Goal: Submit feedback/report problem: Submit feedback/report problem

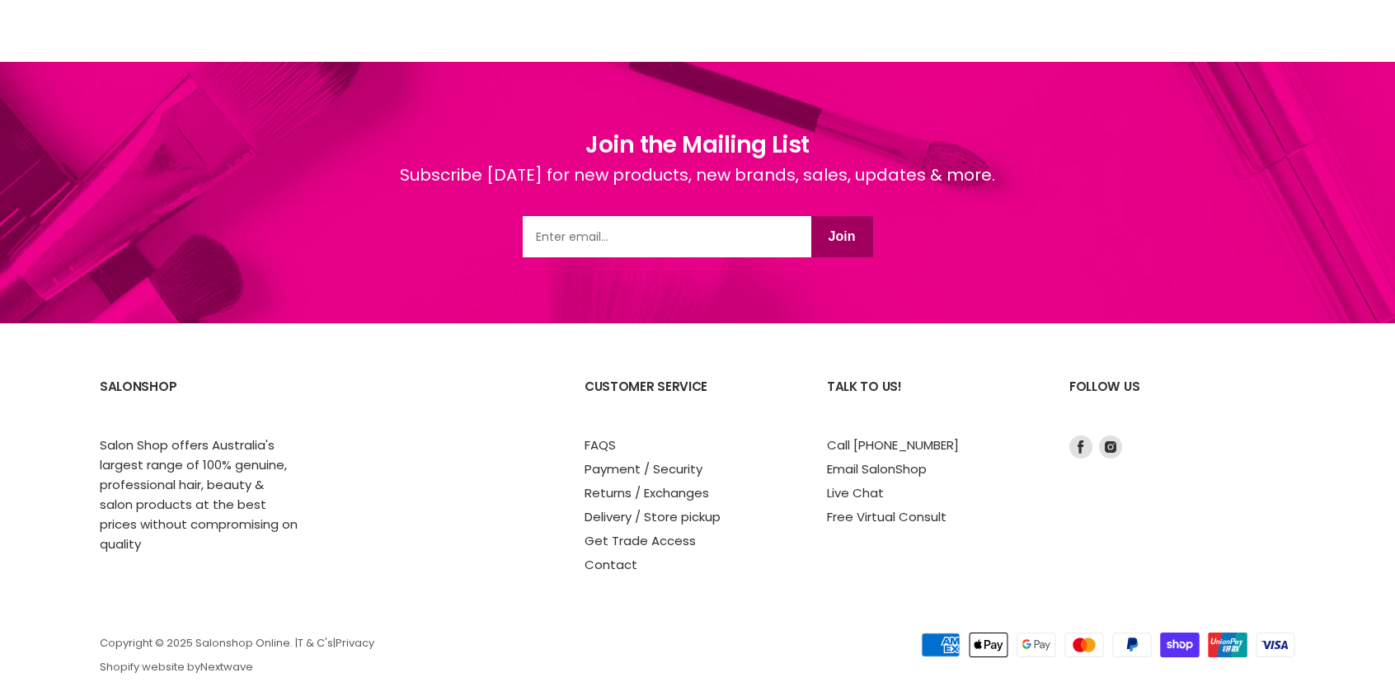
scroll to position [2159, 0]
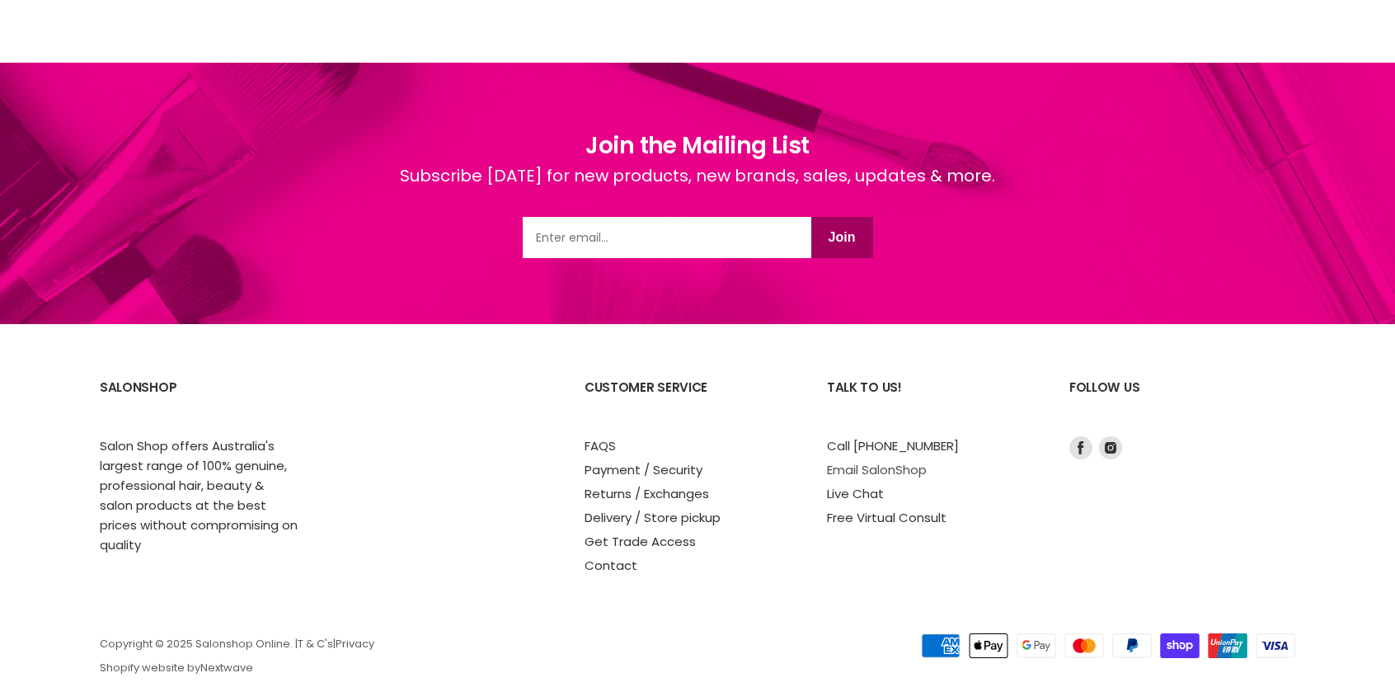
click at [880, 470] on link "Email SalonShop" at bounding box center [877, 469] width 100 height 17
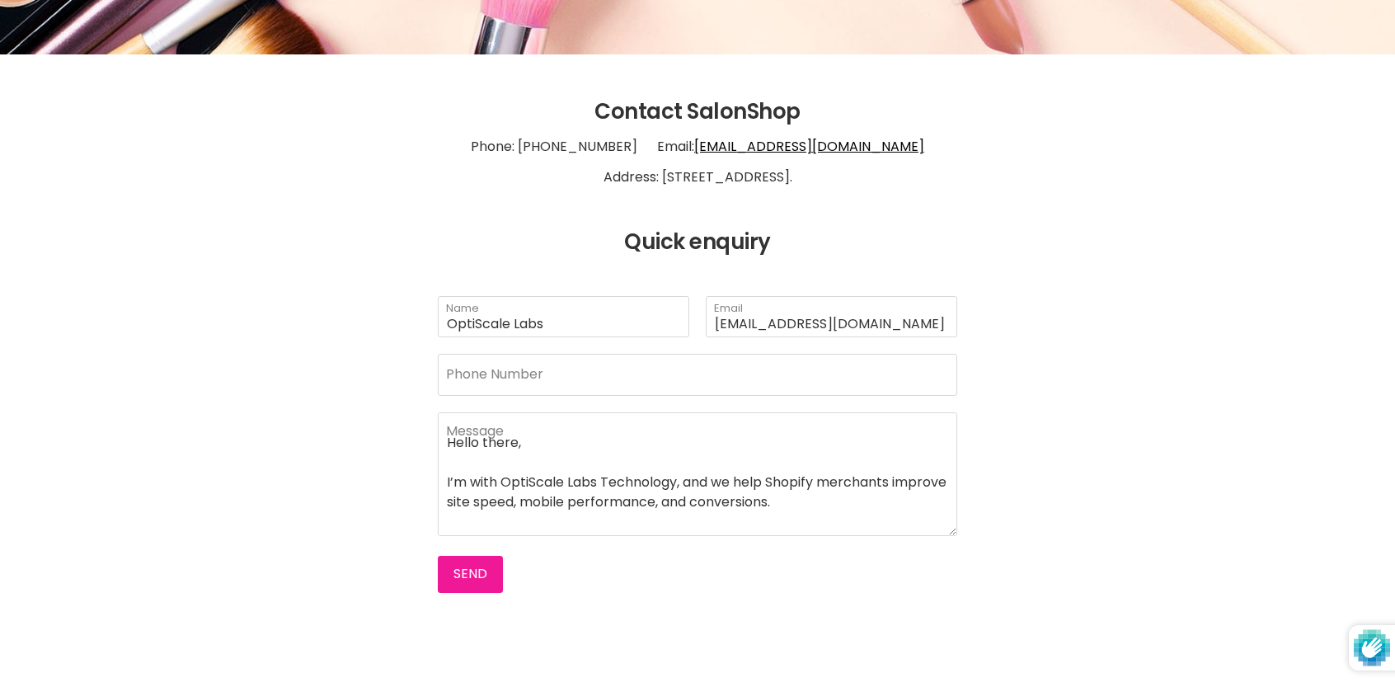
scroll to position [292, 0]
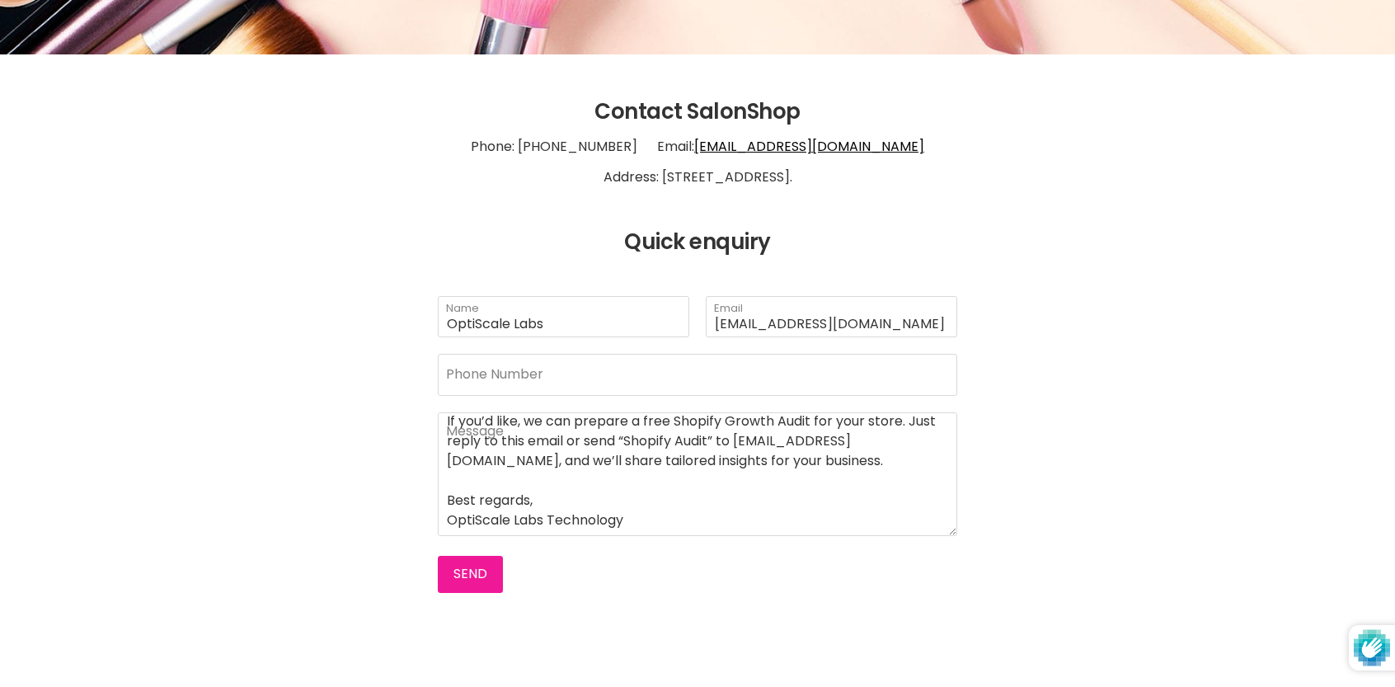
type textarea "Hello there, I’m with OptiScale Labs Technology, and we help Shopify merchants …"
click at [465, 568] on button "Send" at bounding box center [470, 574] width 65 height 36
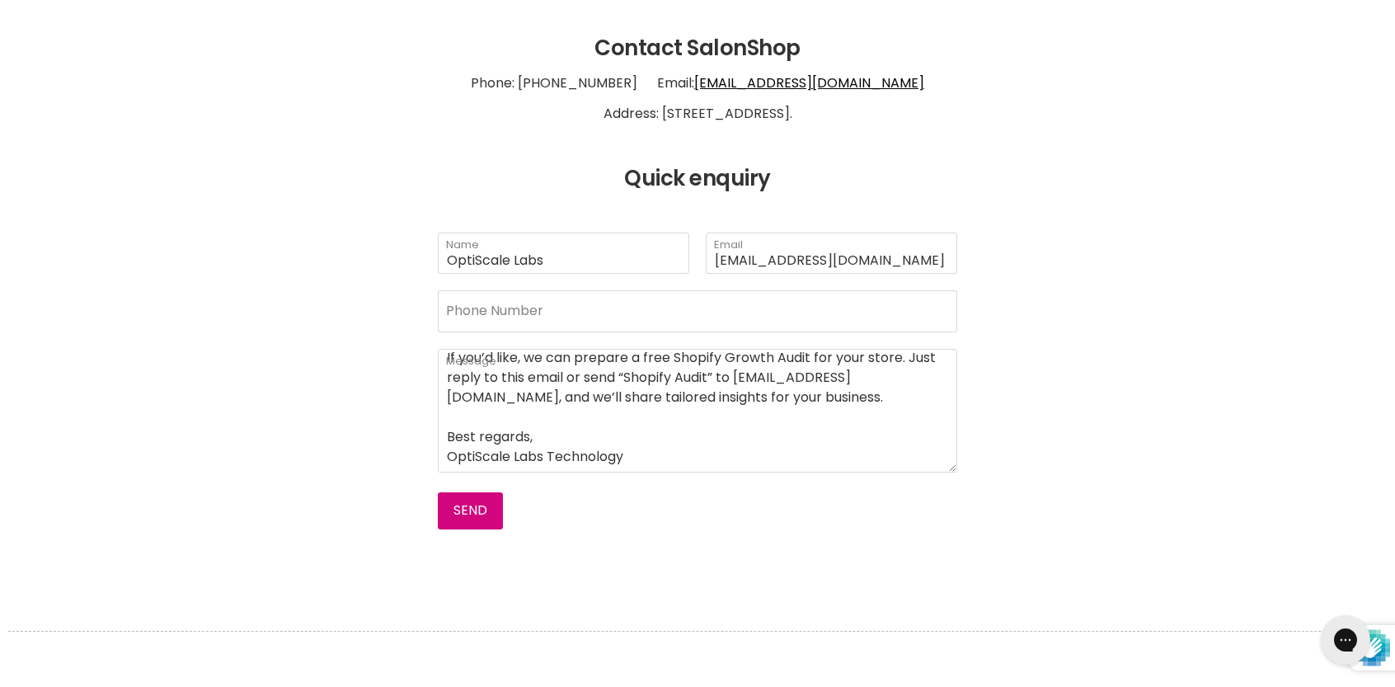
scroll to position [422, 0]
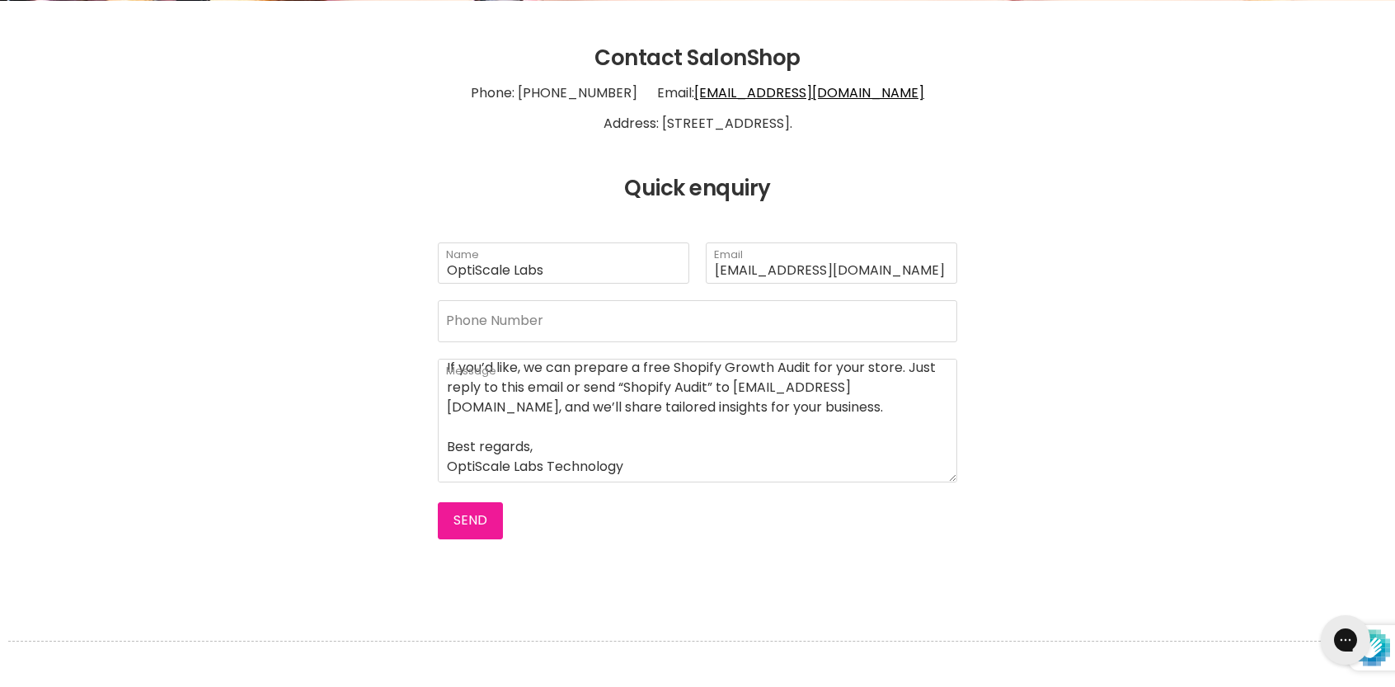
click at [471, 520] on button "Send" at bounding box center [470, 520] width 65 height 36
click at [468, 515] on button "Send" at bounding box center [470, 520] width 65 height 36
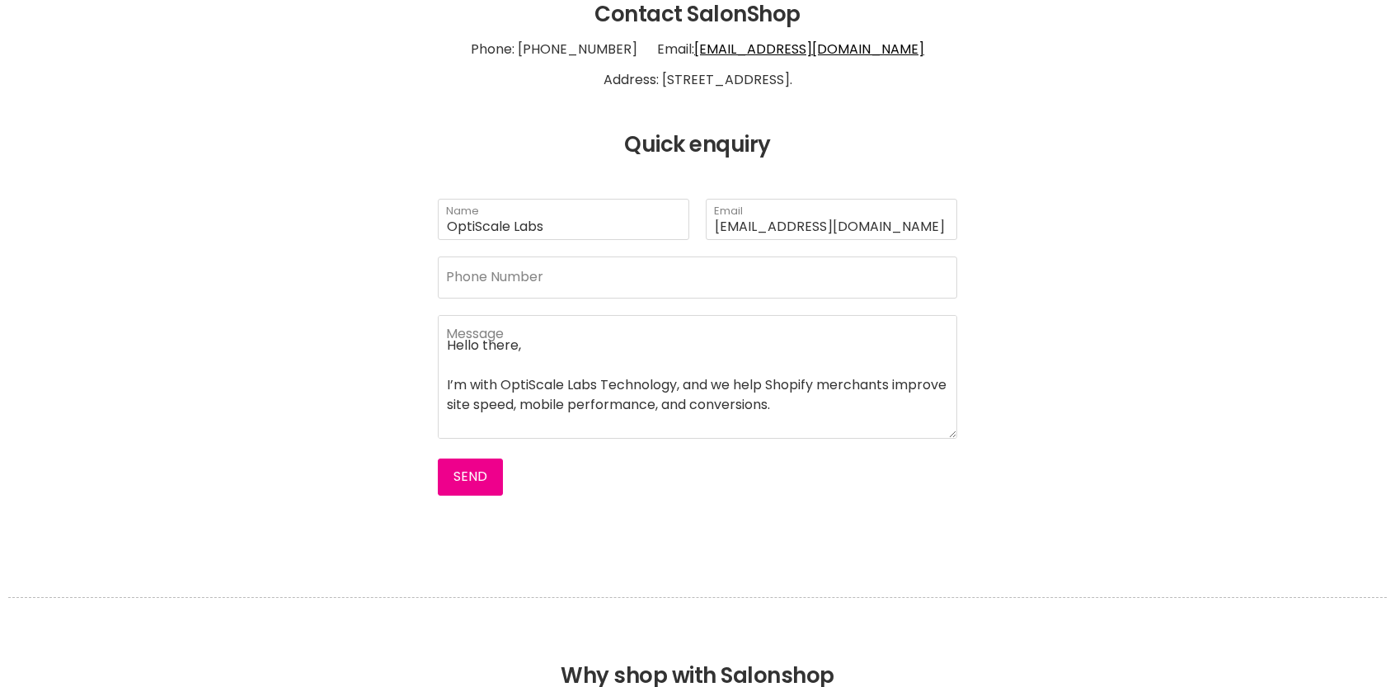
scroll to position [292, 0]
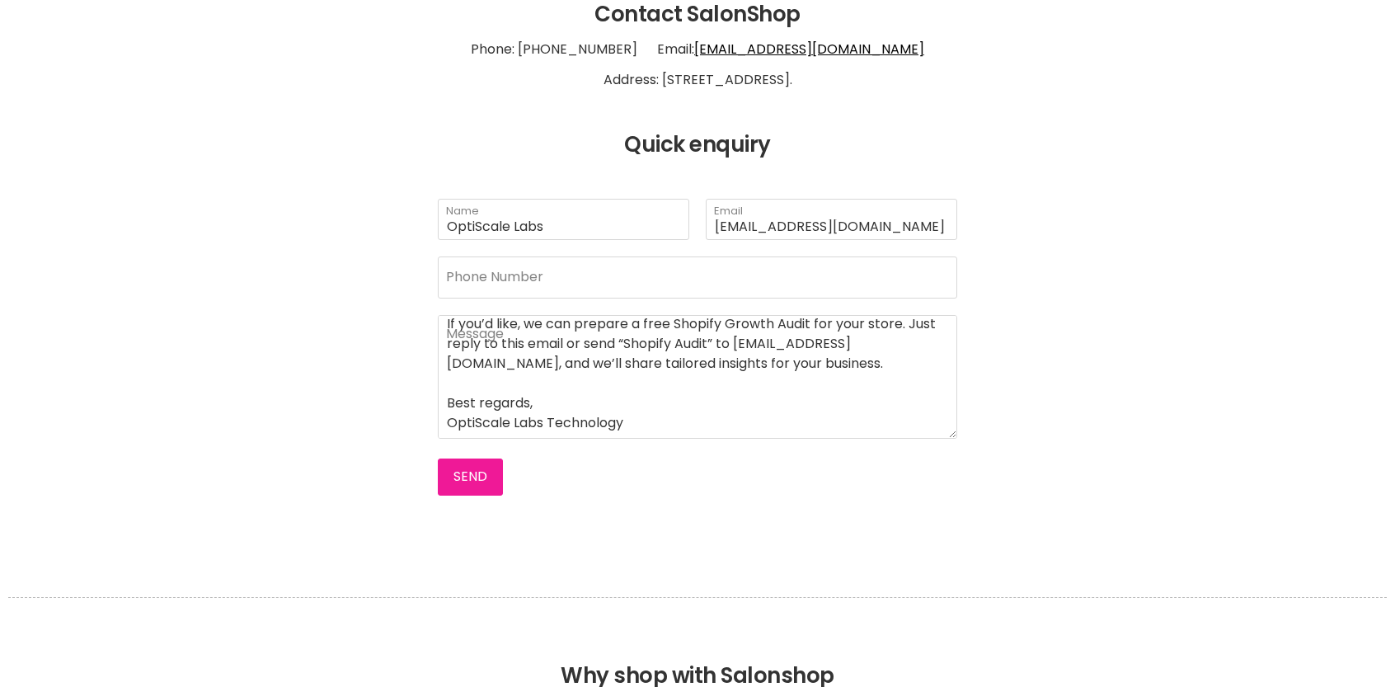
type textarea "Hello there, I’m with OptiScale Labs Technology, and we help Shopify merchants …"
click at [447, 480] on button "Send" at bounding box center [470, 476] width 65 height 36
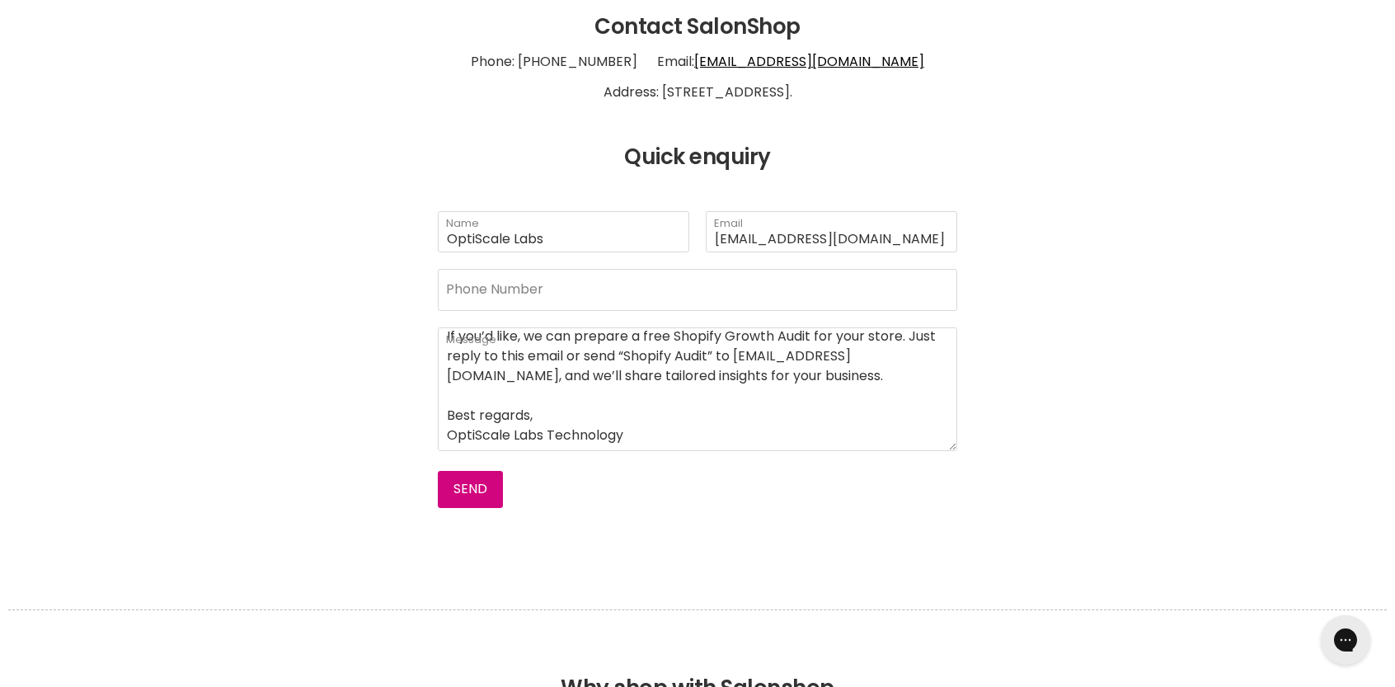
scroll to position [453, 0]
click at [473, 487] on button "Send" at bounding box center [470, 489] width 65 height 36
click at [474, 485] on button "Send" at bounding box center [470, 489] width 65 height 36
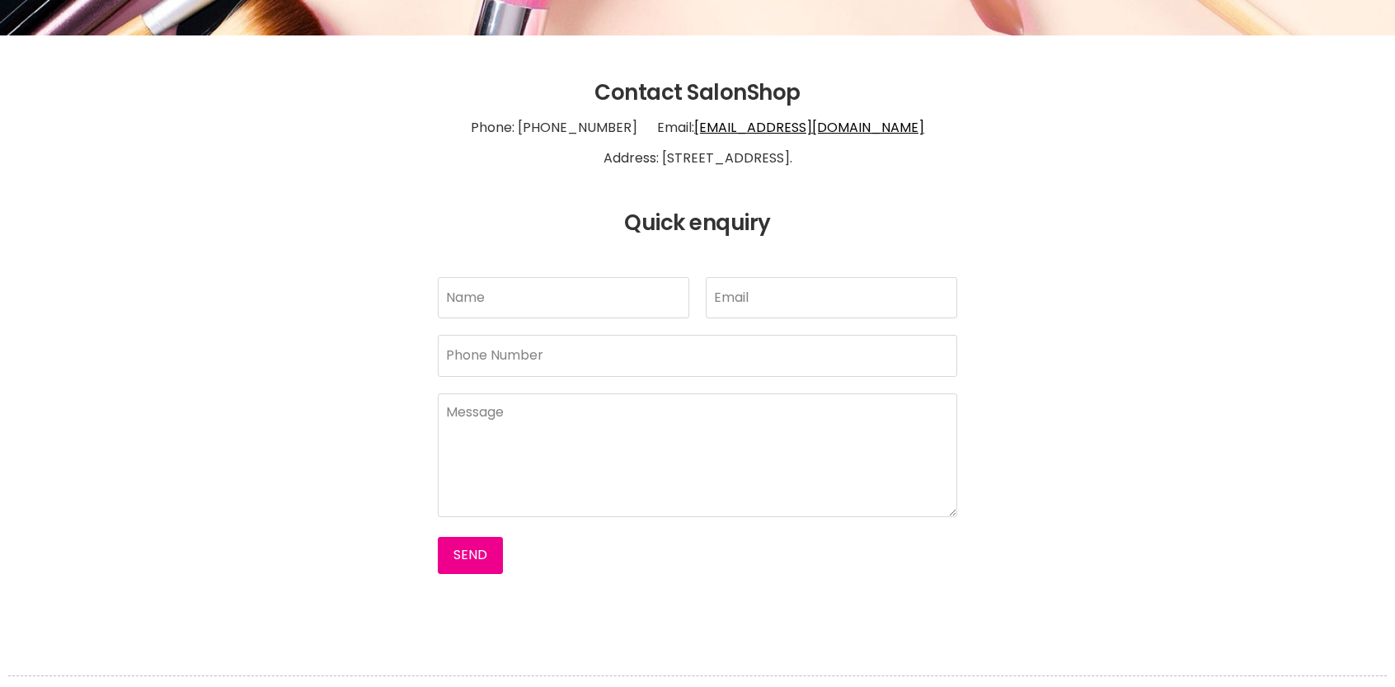
scroll to position [398, 0]
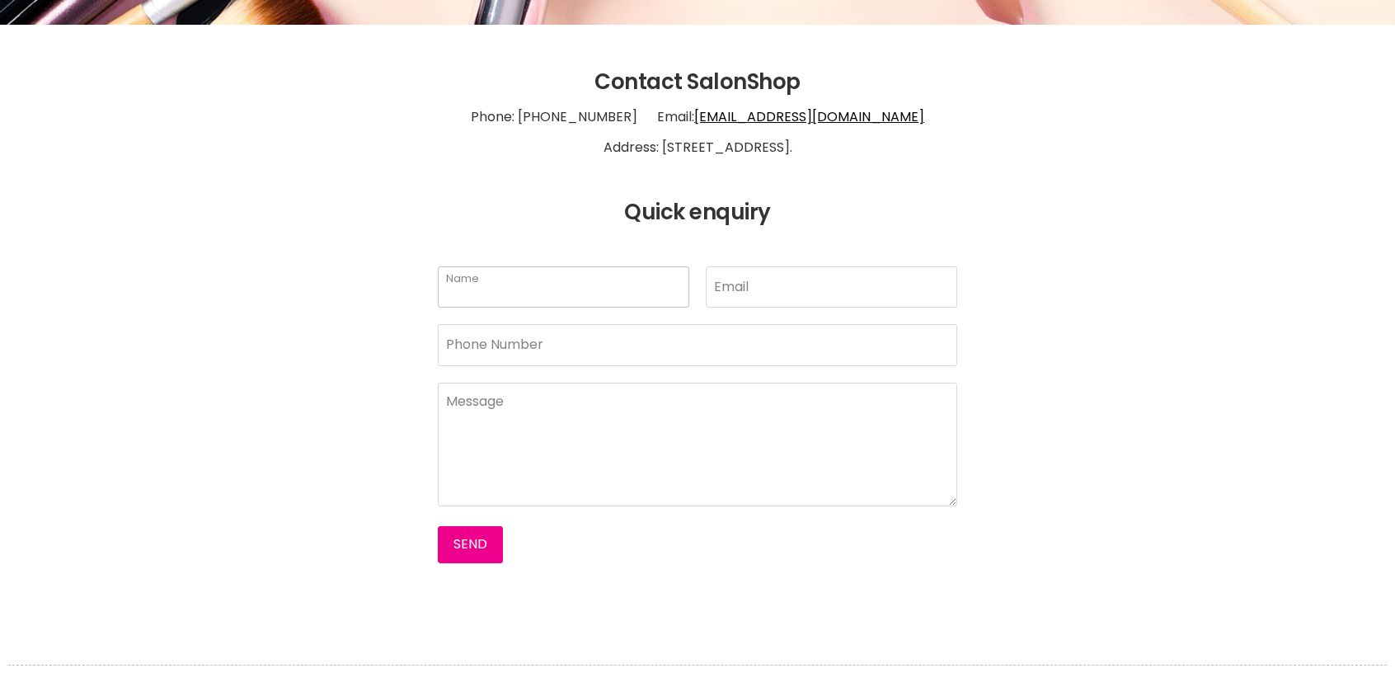
click at [562, 284] on input "Name" at bounding box center [563, 286] width 251 height 41
type input "OptiScale Labs"
type input "[EMAIL_ADDRESS][DOMAIN_NAME]"
click at [568, 422] on textarea "Main content" at bounding box center [697, 444] width 519 height 124
paste textarea "Hello there, I’m with OptiScale Labs Technology, and we help Shopify merchants …"
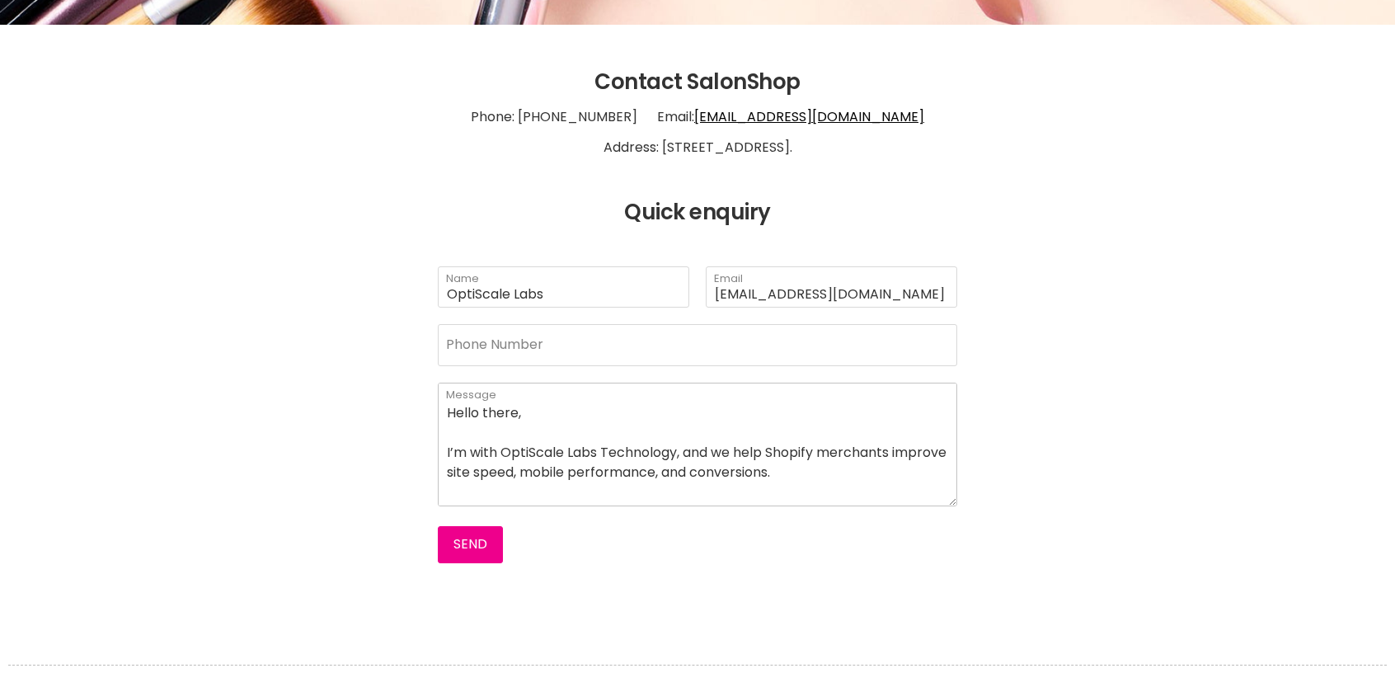
scroll to position [292, 0]
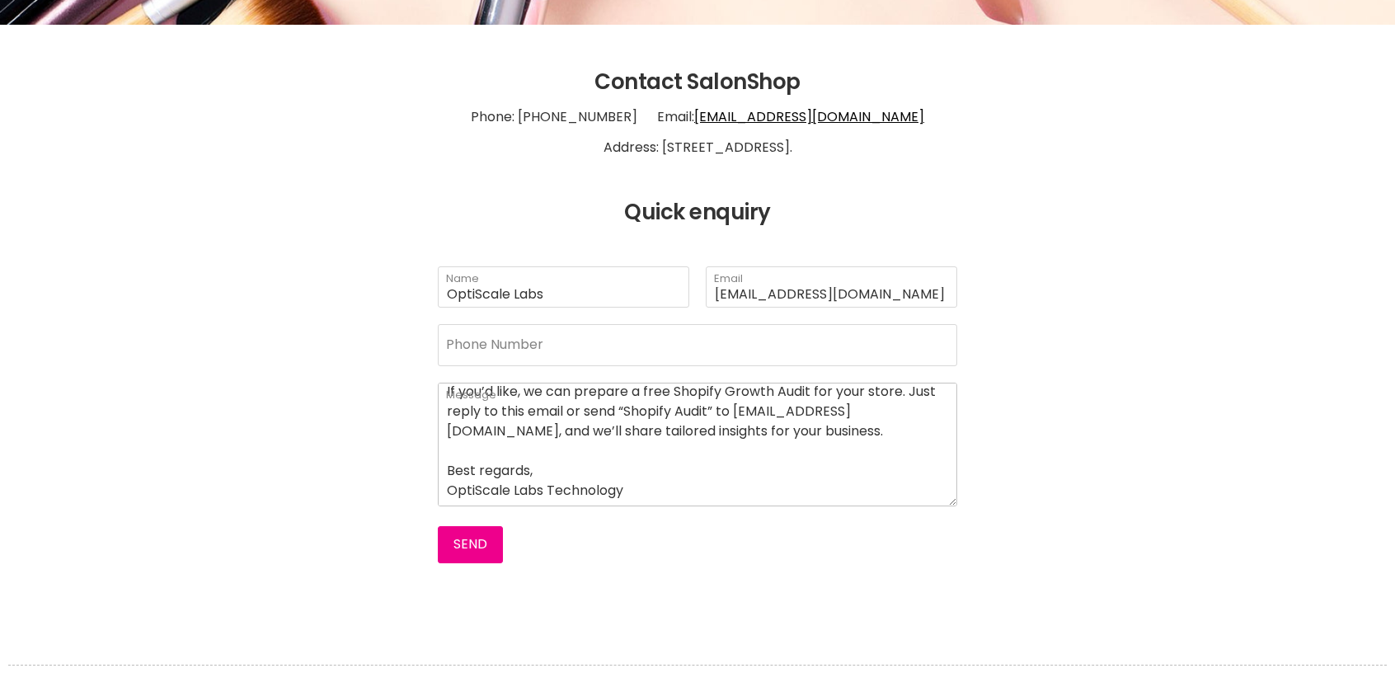
click at [568, 422] on textarea "Hello there, I’m with OptiScale Labs Technology, and we help Shopify merchants …" at bounding box center [697, 444] width 519 height 124
type textarea "Hello there, I’m with OptiScale Labs Technology, and we help Shopify merchants …"
click at [472, 538] on button "Send" at bounding box center [470, 544] width 65 height 36
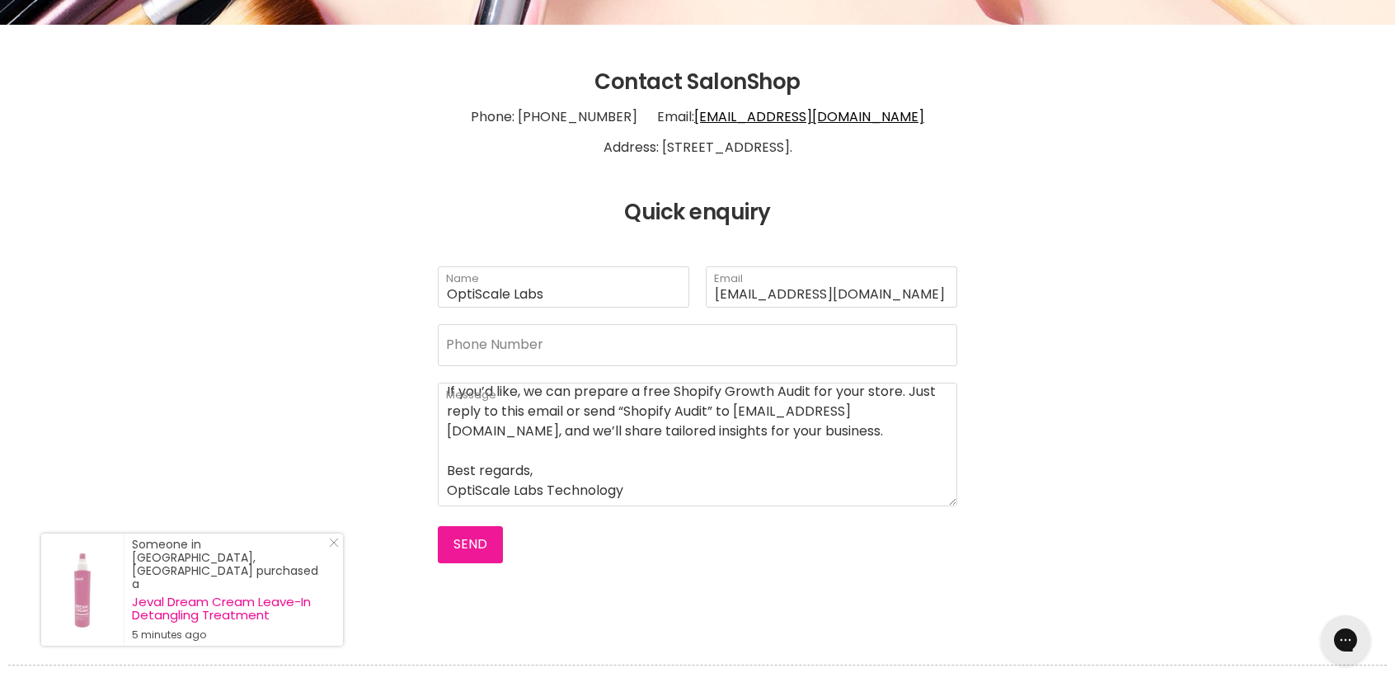
scroll to position [0, 0]
click at [470, 538] on button "Send" at bounding box center [470, 544] width 65 height 36
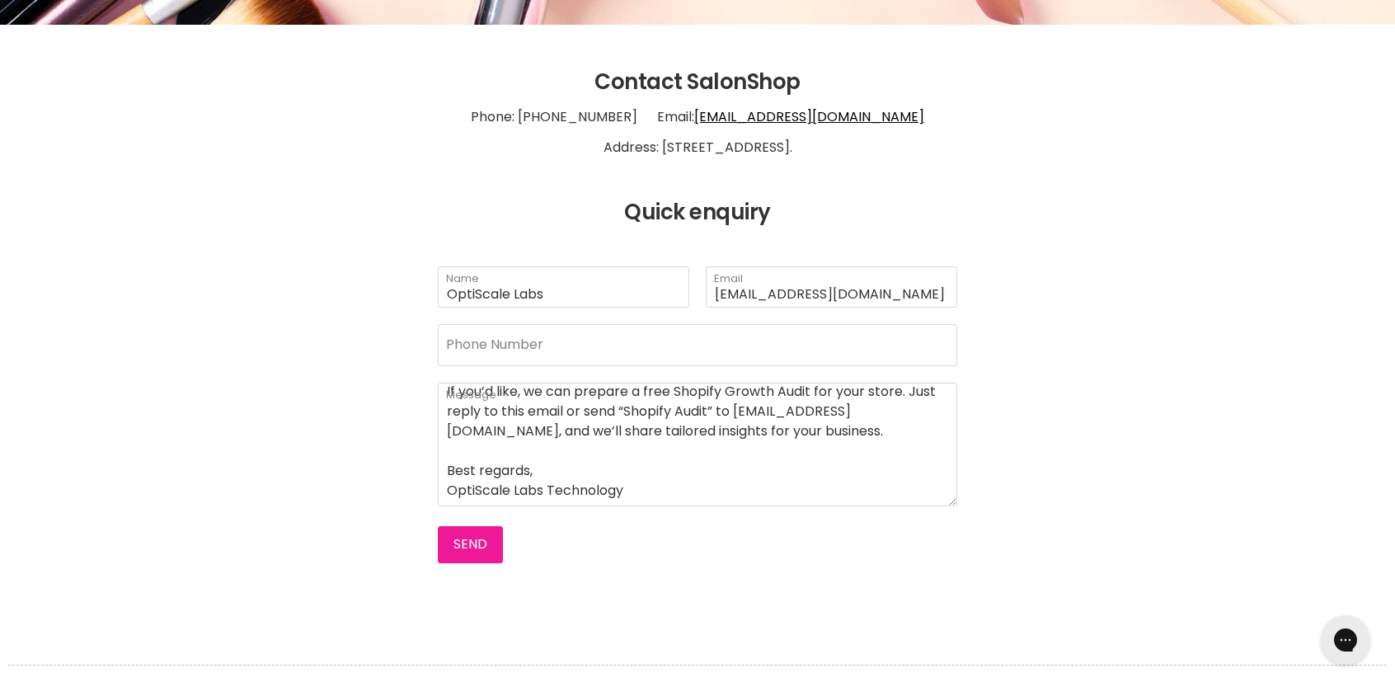
click at [473, 545] on button "Send" at bounding box center [470, 544] width 65 height 36
click at [455, 213] on h2 "Quick enquiry" at bounding box center [697, 212] width 1195 height 25
